Goal: Navigation & Orientation: Find specific page/section

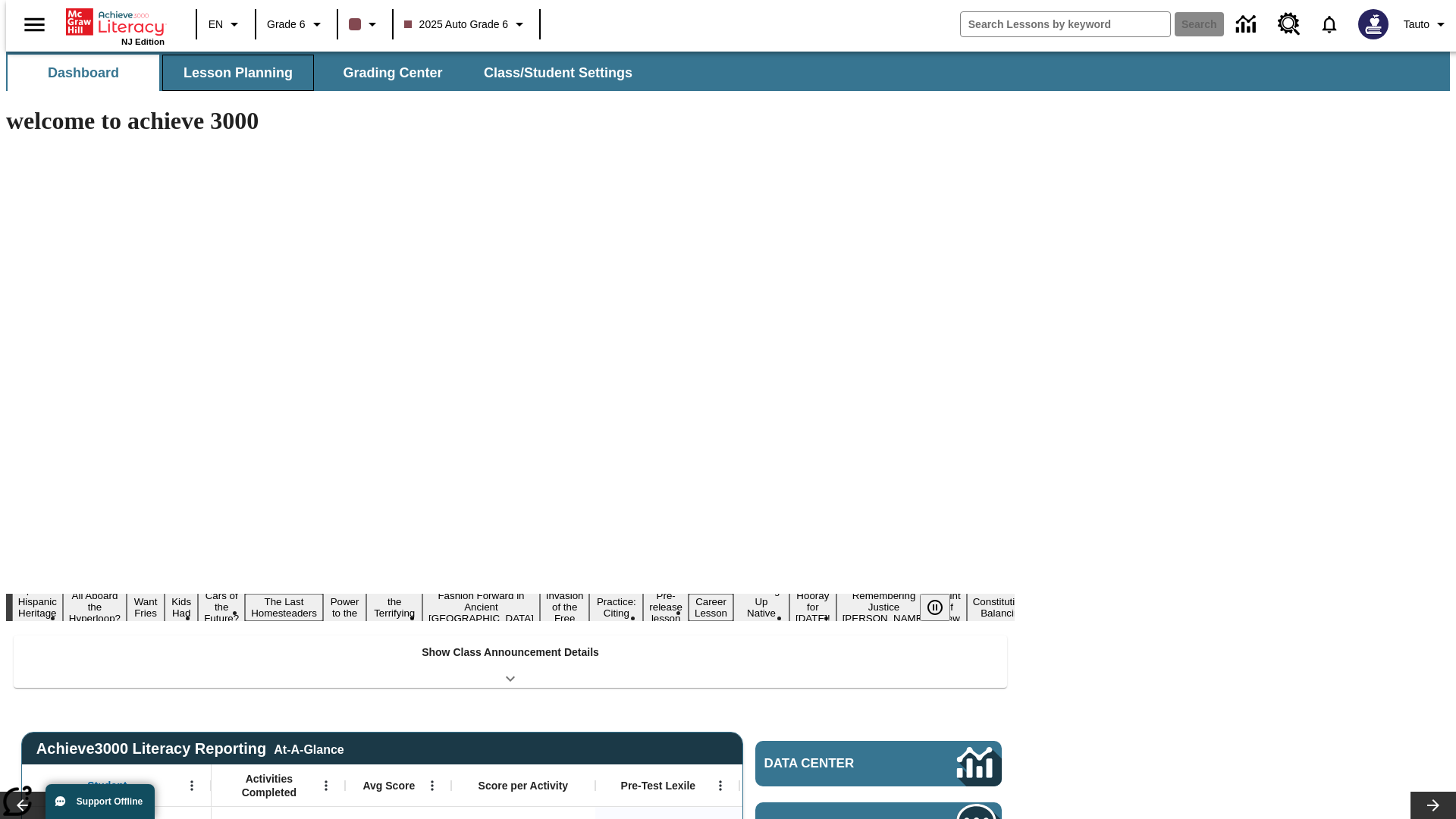
click at [233, 72] on button "Lesson Planning" at bounding box center [239, 72] width 152 height 36
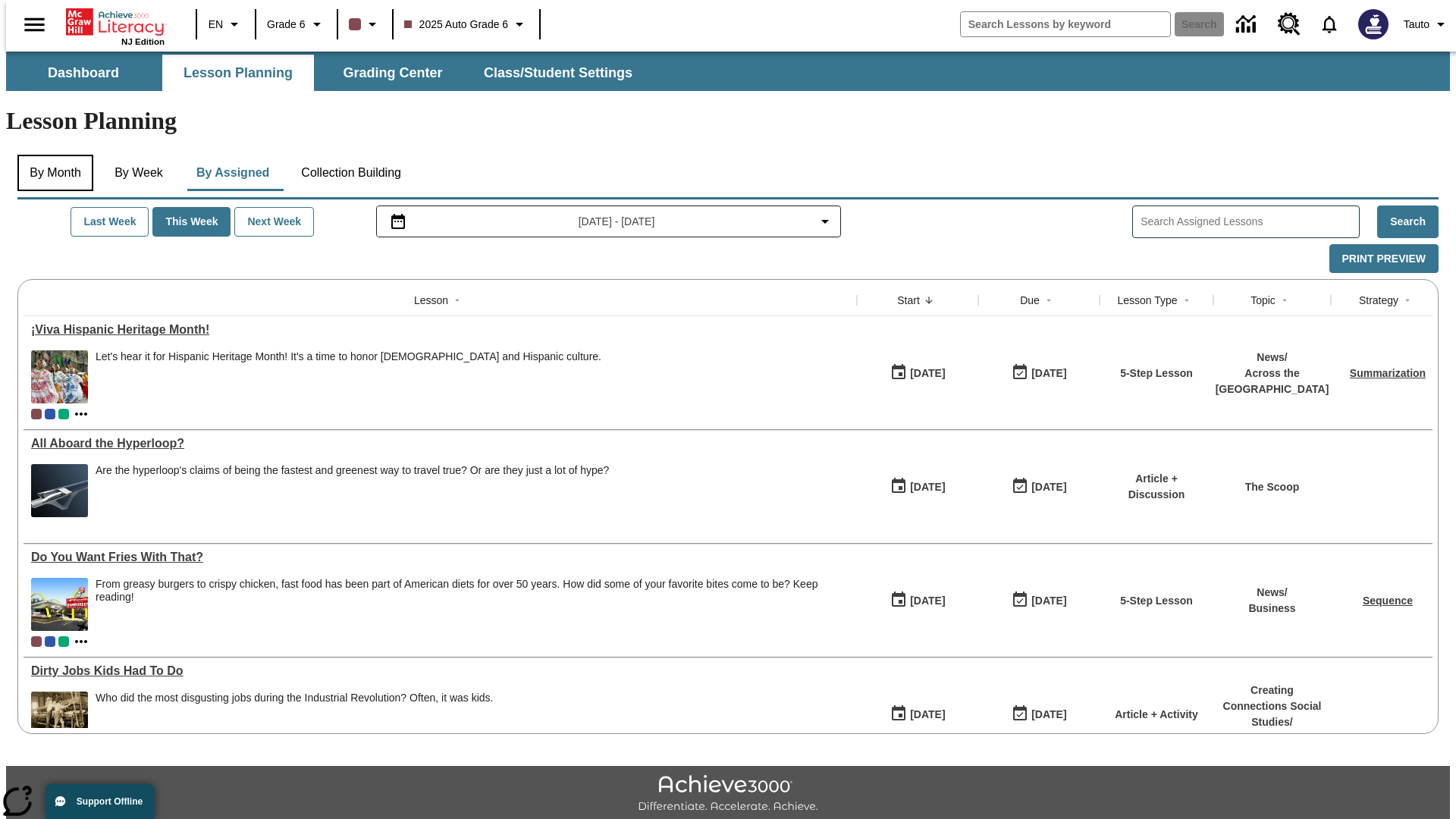
click at [50, 155] on button "By Month" at bounding box center [56, 172] width 76 height 36
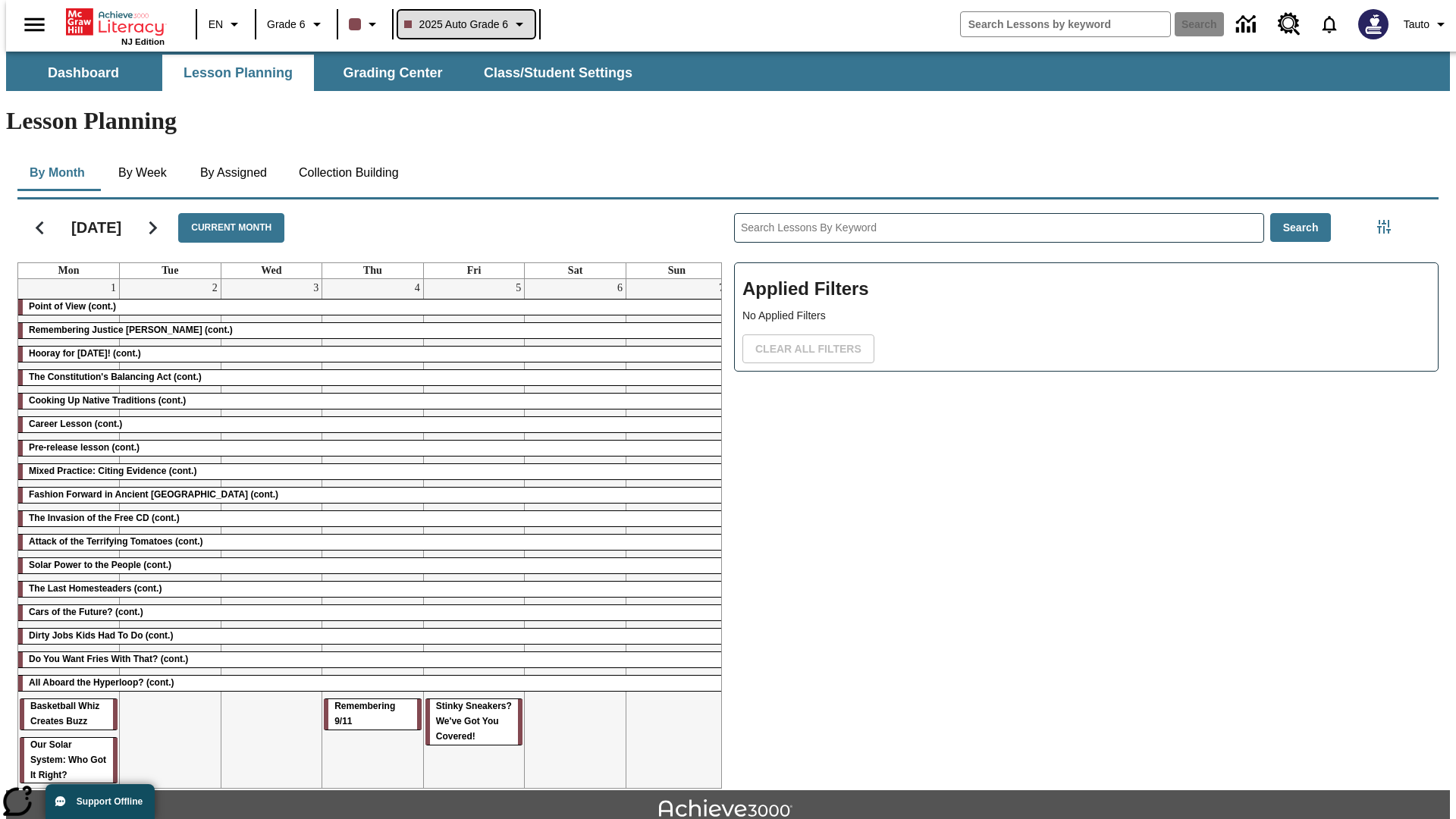
click at [464, 24] on span "2025 Auto Grade 6" at bounding box center [456, 25] width 104 height 16
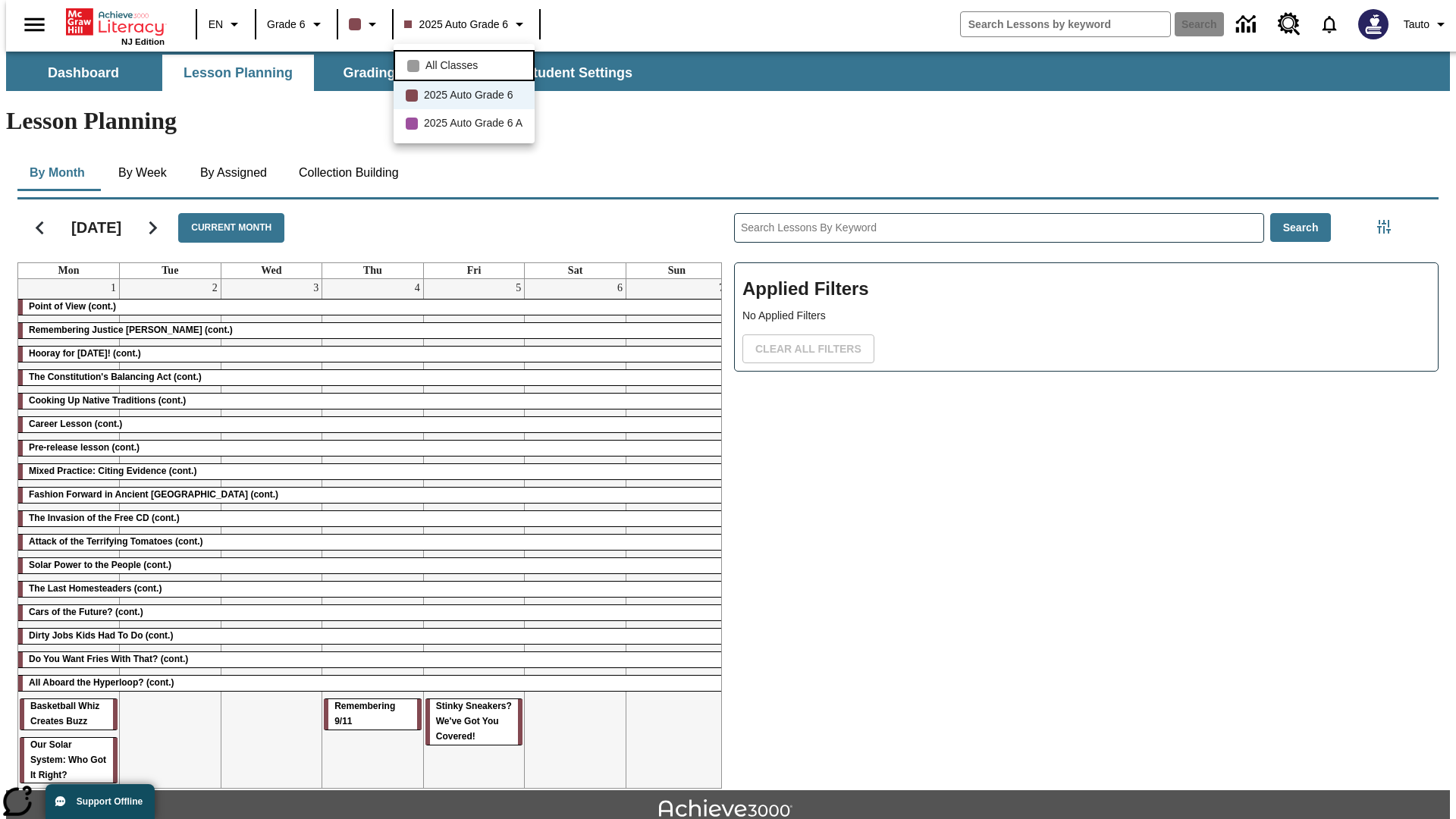
click at [467, 64] on span "All Classes" at bounding box center [451, 65] width 52 height 16
